Goal: Task Accomplishment & Management: Manage account settings

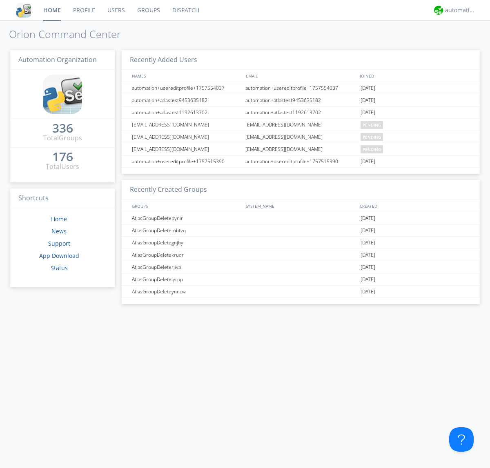
click at [148, 10] on link "Groups" at bounding box center [148, 10] width 35 height 20
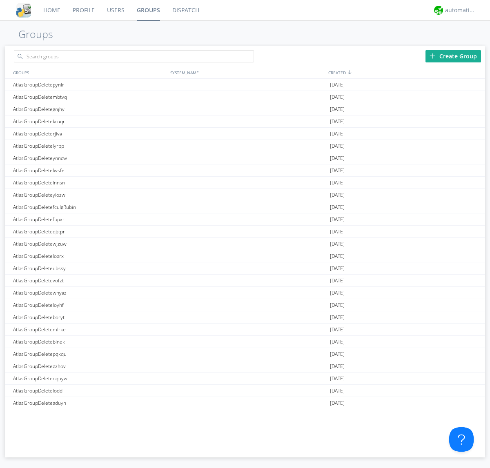
click at [453, 56] on div "Create Group" at bounding box center [453, 56] width 56 height 12
click at [148, 10] on link "Groups" at bounding box center [149, 10] width 36 height 20
type input "AtlasGroupDeletexdxad"
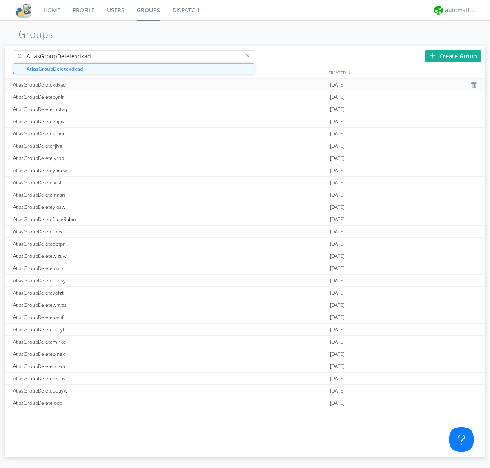
type input "AtlasGroupDeletexdxad"
click at [89, 85] on div "AtlasGroupDeletexdxad" at bounding box center [89, 85] width 157 height 12
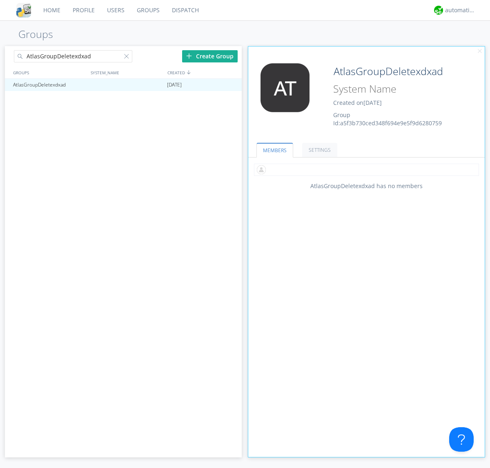
click at [366, 169] on input "text" at bounding box center [366, 170] width 225 height 12
type input "automation+atlas0005"
click at [365, 169] on input "text" at bounding box center [366, 170] width 225 height 12
type input "automation+atlas0004"
click at [365, 169] on input "text" at bounding box center [366, 170] width 225 height 12
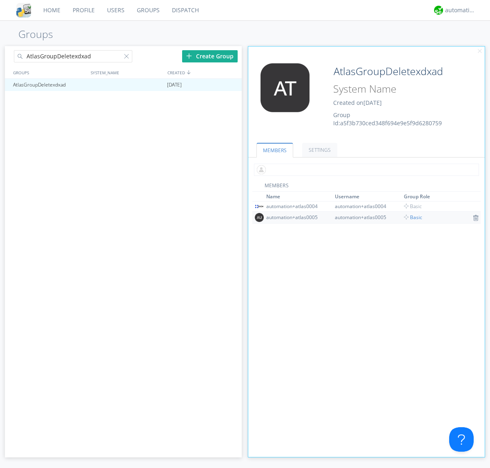
click at [410, 217] on span "Basic" at bounding box center [413, 217] width 18 height 7
click at [365, 169] on input "text" at bounding box center [366, 170] width 225 height 12
click at [410, 206] on span "Basic" at bounding box center [413, 206] width 18 height 7
click at [231, 85] on div at bounding box center [231, 85] width 8 height 7
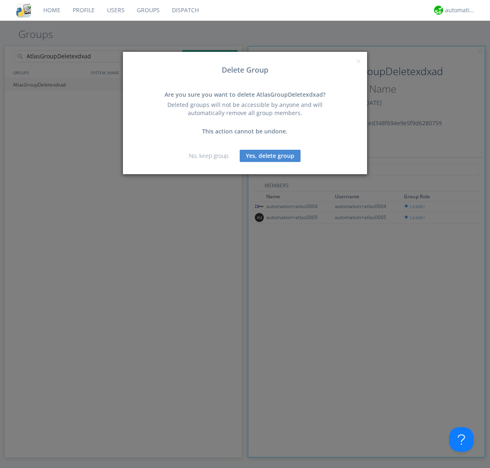
click at [270, 156] on button "Yes, delete group" at bounding box center [270, 156] width 61 height 12
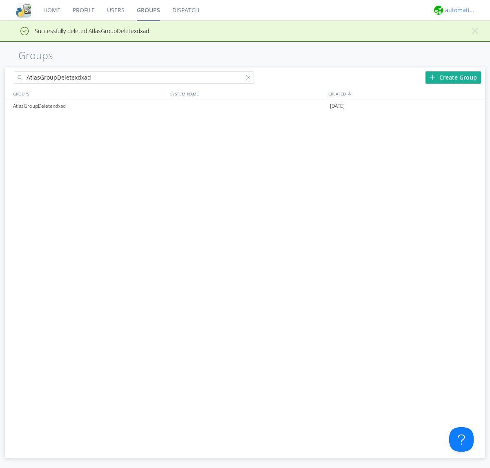
click at [458, 10] on div "automation+atlas" at bounding box center [460, 10] width 31 height 8
